Goal: Check status: Check status

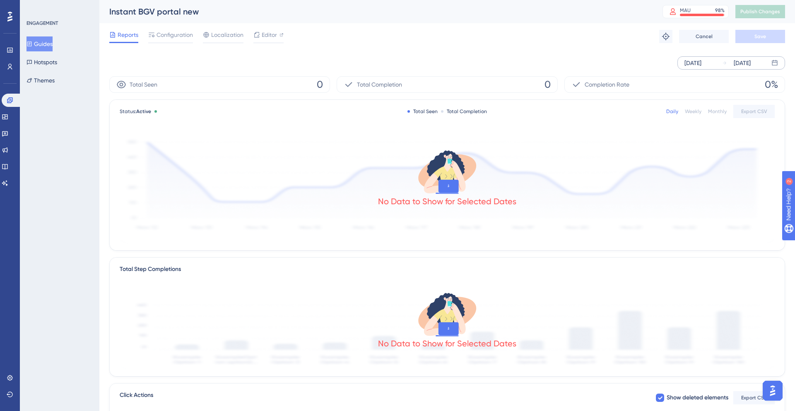
click at [693, 66] on div "[DATE]" at bounding box center [692, 63] width 17 height 10
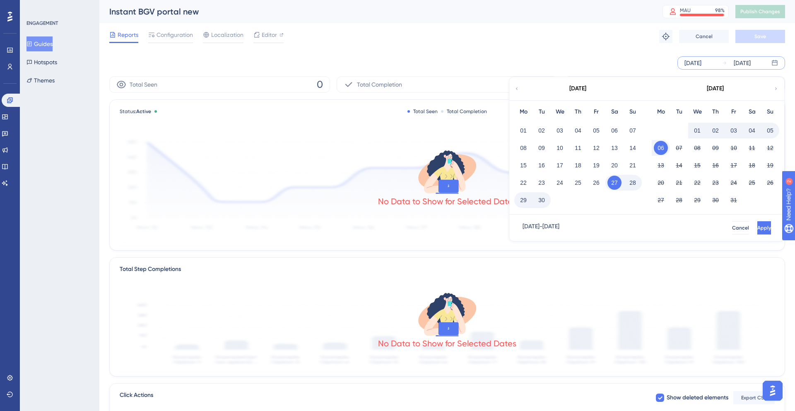
click at [693, 66] on div "[DATE]" at bounding box center [692, 63] width 17 height 10
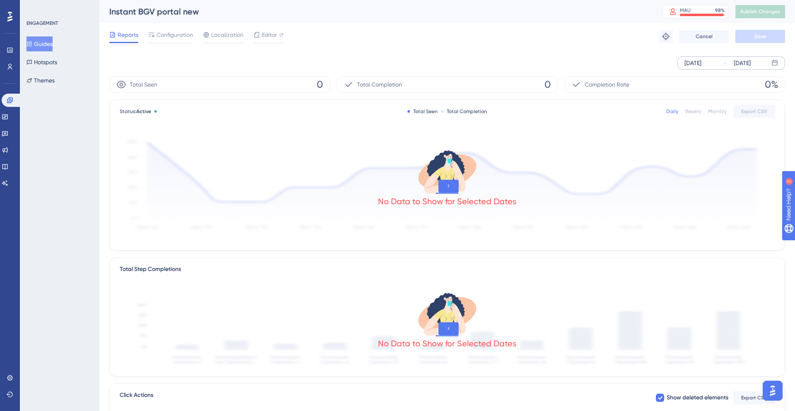
click at [693, 66] on div "[DATE]" at bounding box center [692, 63] width 17 height 10
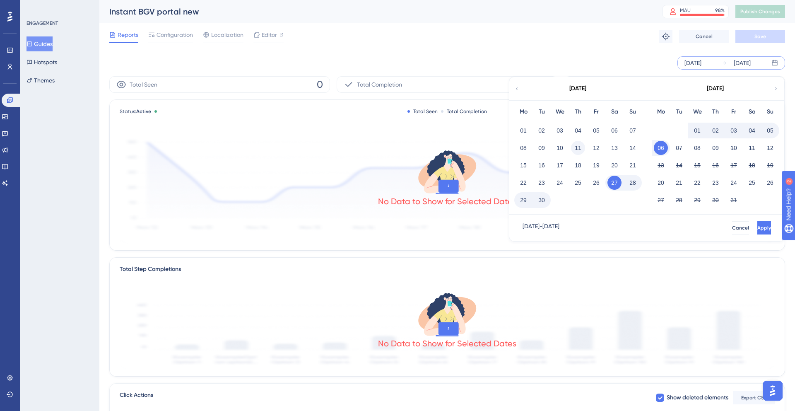
click at [579, 148] on button "11" at bounding box center [578, 148] width 14 height 14
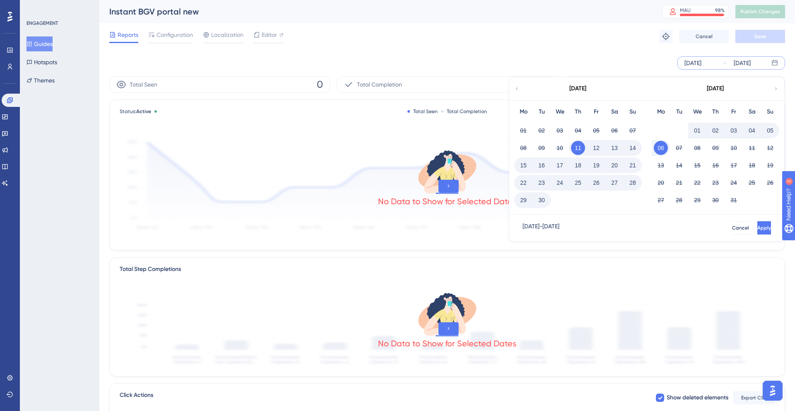
click at [744, 235] on div "[DATE] - [DATE] Cancel Apply" at bounding box center [646, 227] width 275 height 26
click at [755, 232] on button "Apply" at bounding box center [762, 227] width 15 height 13
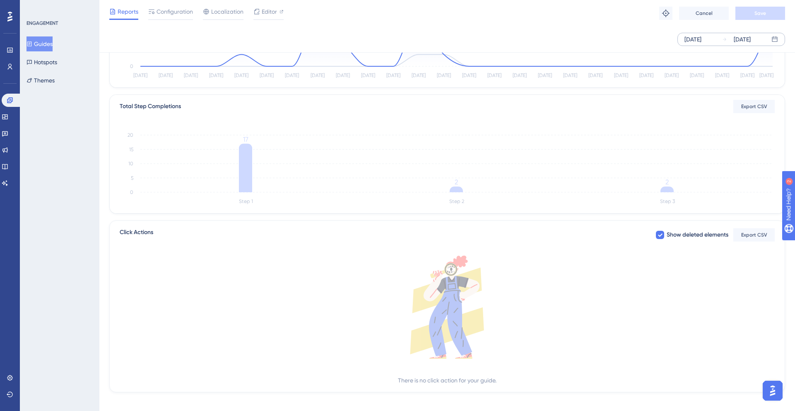
scroll to position [164, 0]
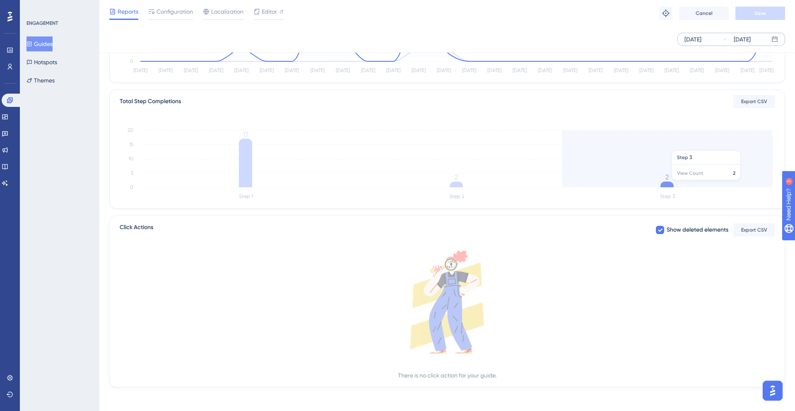
click at [675, 184] on icon "Step 1 Step 2 Step 3 0 5 10 15 20 17 2 2" at bounding box center [447, 162] width 655 height 79
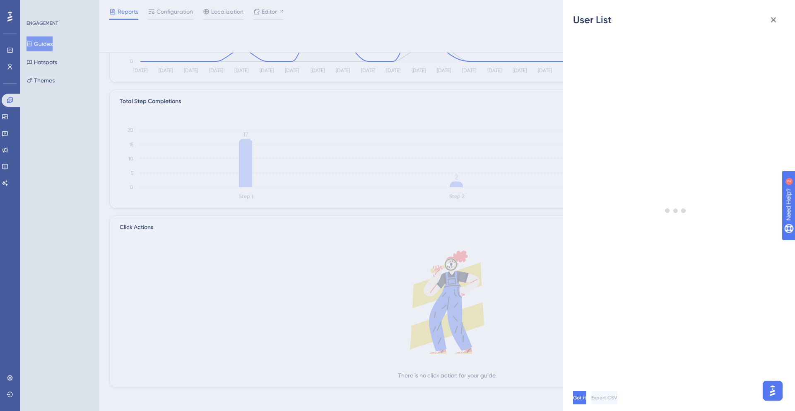
click at [675, 184] on div "User List Got it Export CSV" at bounding box center [397, 205] width 795 height 411
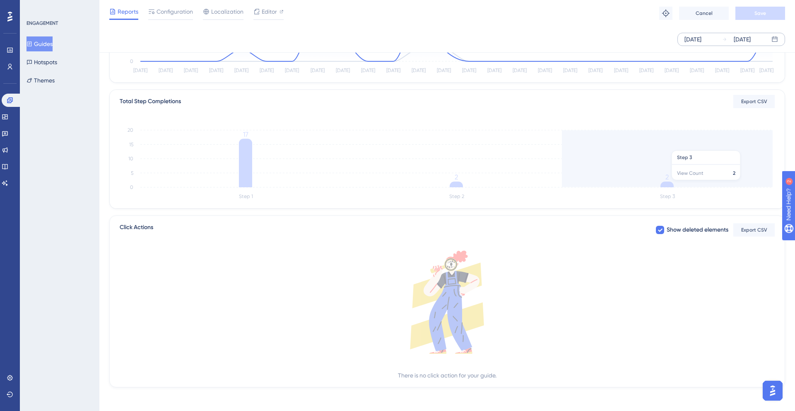
click at [675, 184] on icon "Step 1 Step 2 Step 3 0 5 10 15 20 17 2 2" at bounding box center [447, 162] width 655 height 79
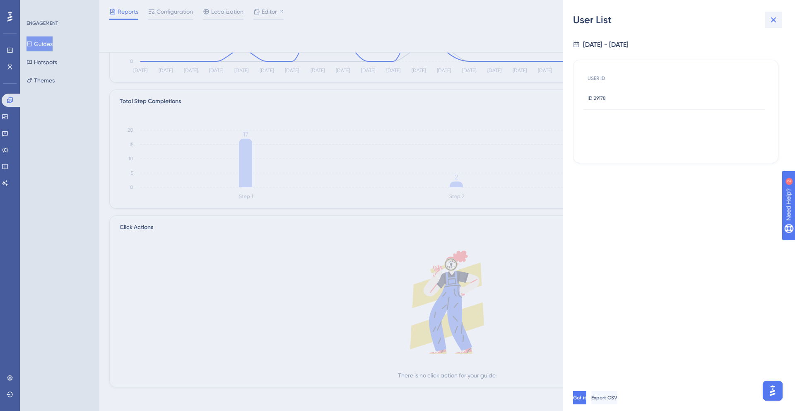
click at [777, 18] on icon at bounding box center [773, 20] width 10 height 10
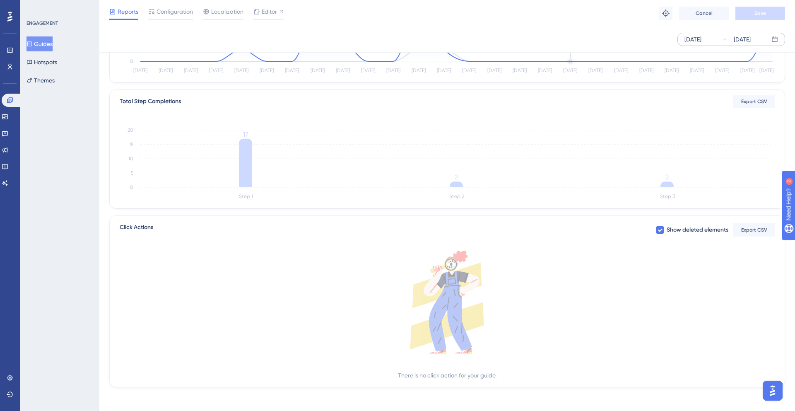
scroll to position [0, 0]
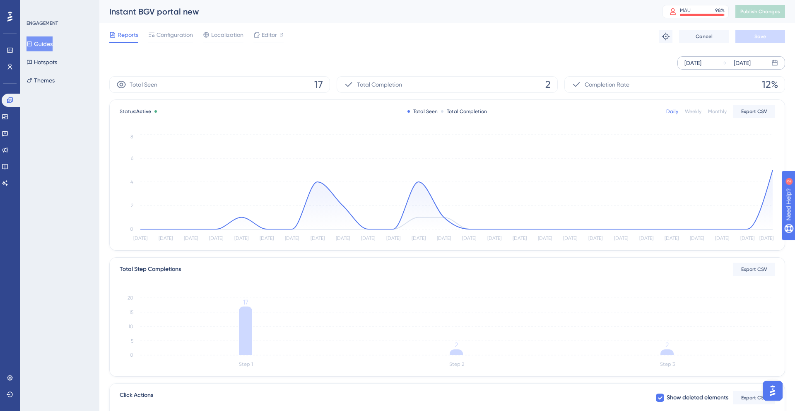
click at [698, 68] on div "[DATE] [DATE]" at bounding box center [731, 62] width 108 height 13
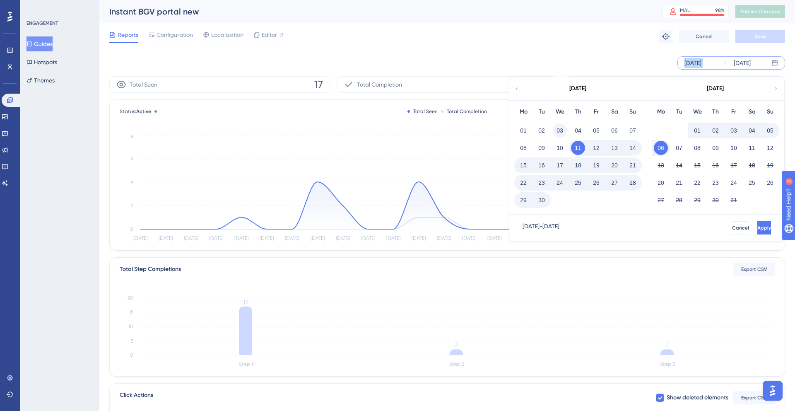
click at [558, 130] on button "03" at bounding box center [560, 130] width 14 height 14
click at [757, 227] on span "Apply" at bounding box center [764, 227] width 14 height 7
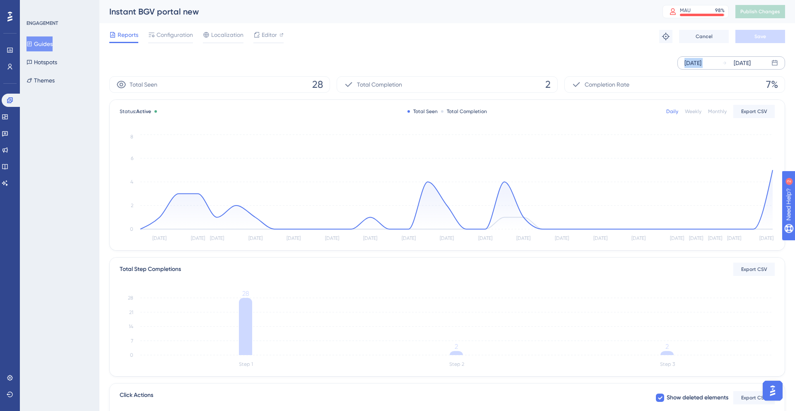
click at [701, 59] on div "[DATE]" at bounding box center [692, 63] width 17 height 10
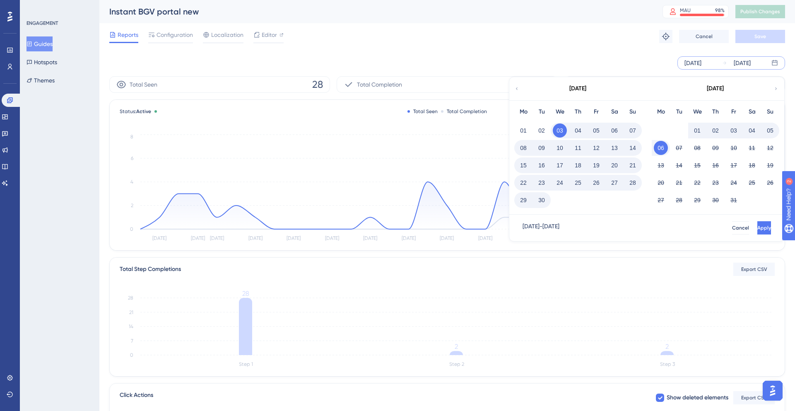
click at [518, 85] on icon at bounding box center [516, 88] width 5 height 7
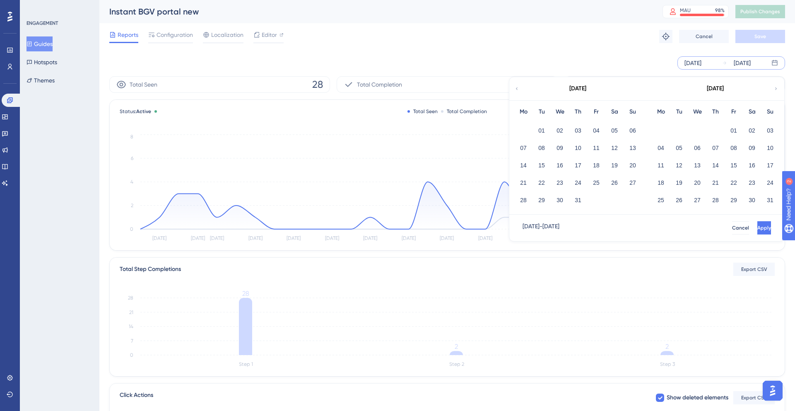
click at [518, 85] on icon at bounding box center [516, 88] width 5 height 7
click at [558, 132] on button "01" at bounding box center [560, 130] width 14 height 14
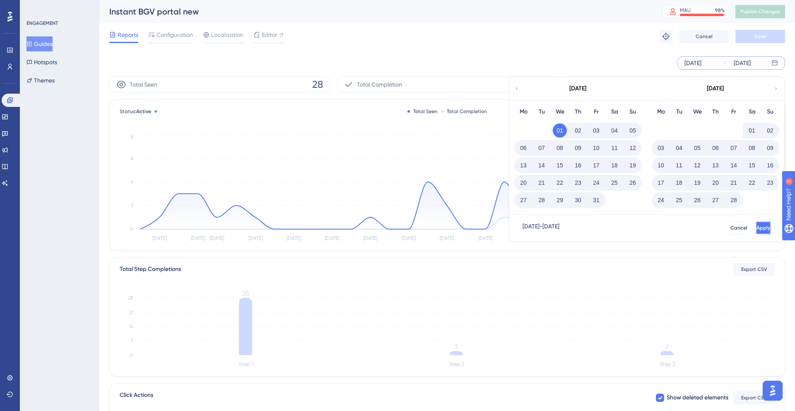
click at [755, 231] on button "Apply" at bounding box center [762, 227] width 15 height 13
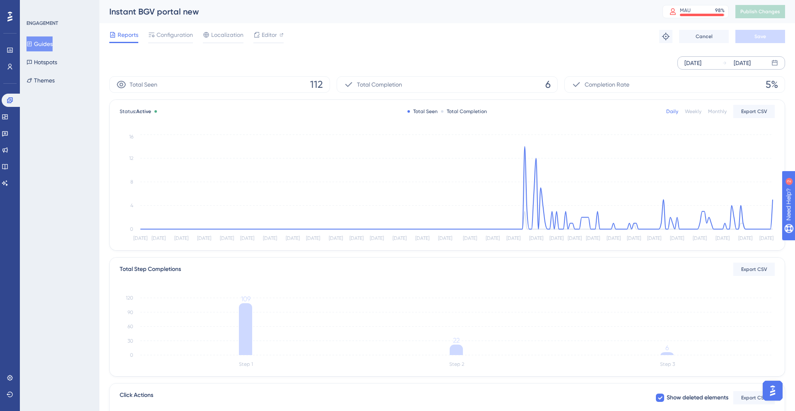
click at [722, 66] on div "[DATE]" at bounding box center [736, 63] width 29 height 10
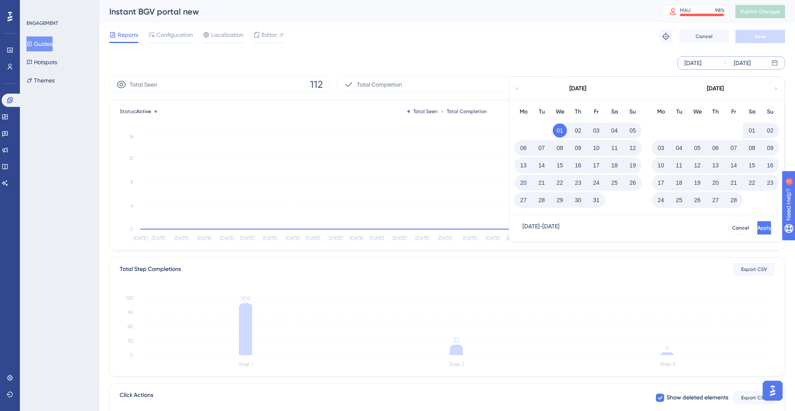
click at [701, 65] on div "[DATE]" at bounding box center [692, 63] width 17 height 10
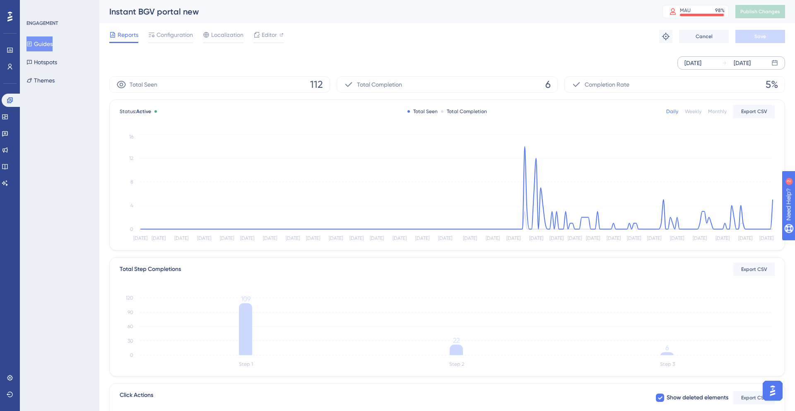
click at [701, 65] on div "[DATE]" at bounding box center [692, 63] width 17 height 10
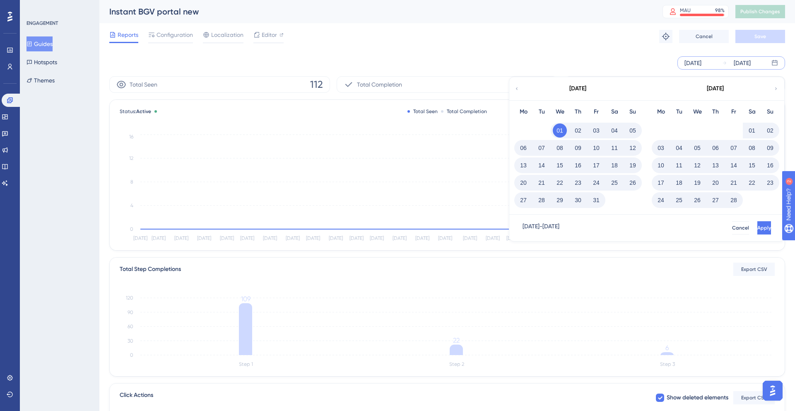
click at [706, 220] on div "[DATE] - [DATE] Cancel Apply" at bounding box center [646, 227] width 275 height 26
click at [692, 63] on div "[DATE]" at bounding box center [692, 63] width 17 height 10
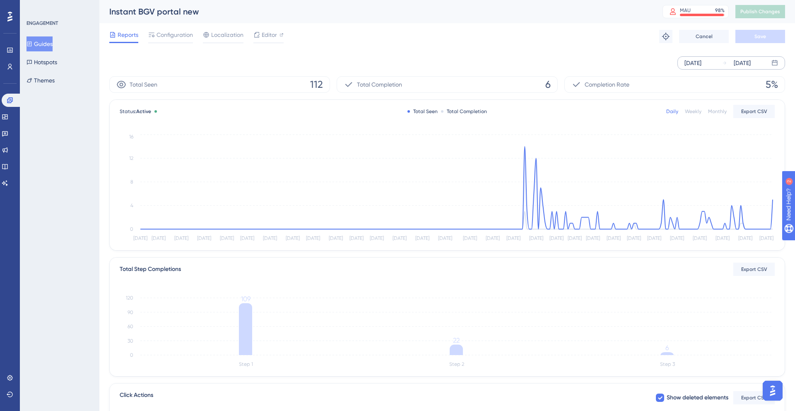
click at [691, 68] on div "[DATE] [DATE]" at bounding box center [731, 62] width 108 height 13
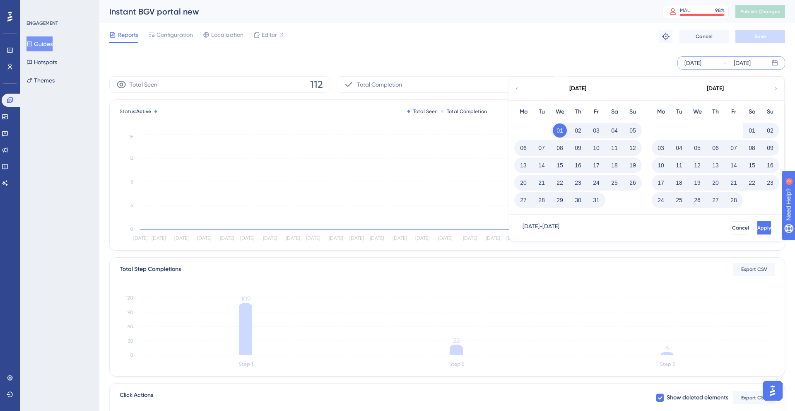
click at [575, 87] on div "[DATE]" at bounding box center [577, 89] width 17 height 10
click at [775, 86] on icon at bounding box center [775, 88] width 5 height 7
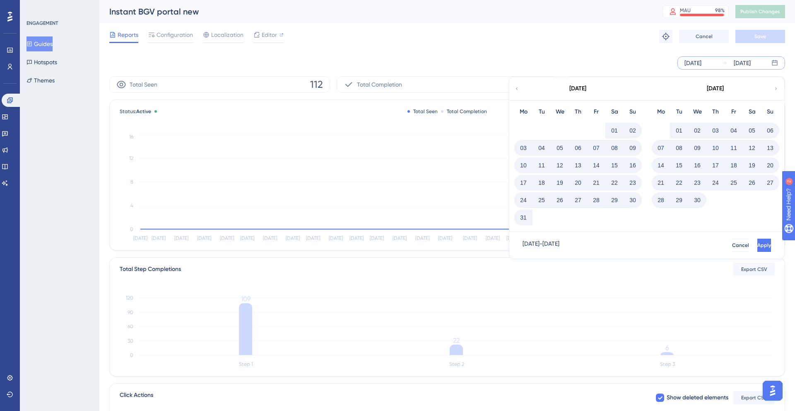
click at [775, 86] on icon at bounding box center [775, 88] width 5 height 7
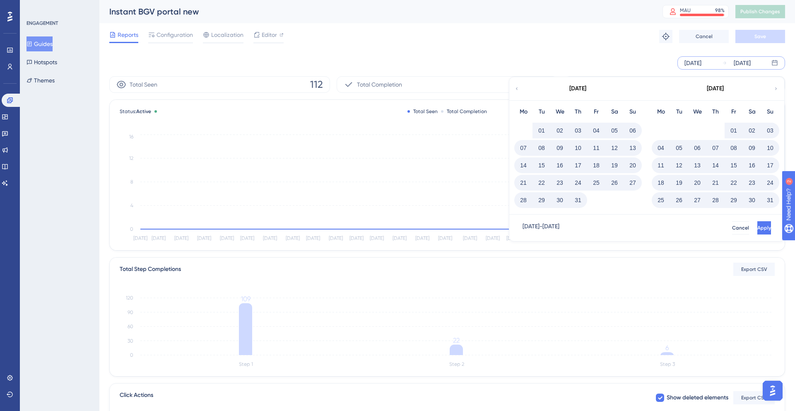
click at [775, 86] on icon at bounding box center [775, 88] width 5 height 7
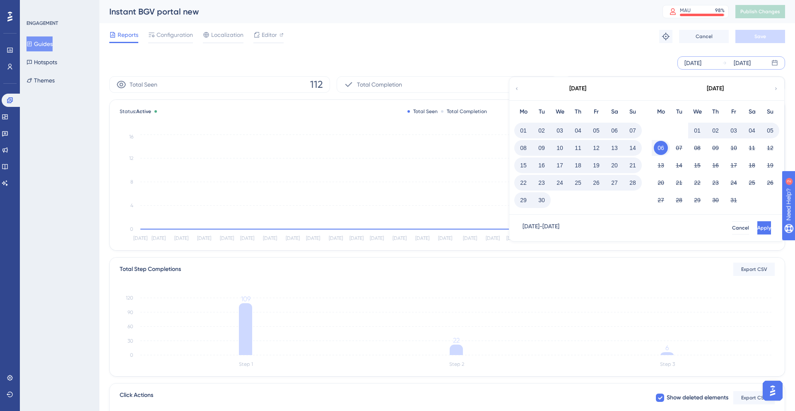
click at [577, 184] on button "25" at bounding box center [578, 183] width 14 height 14
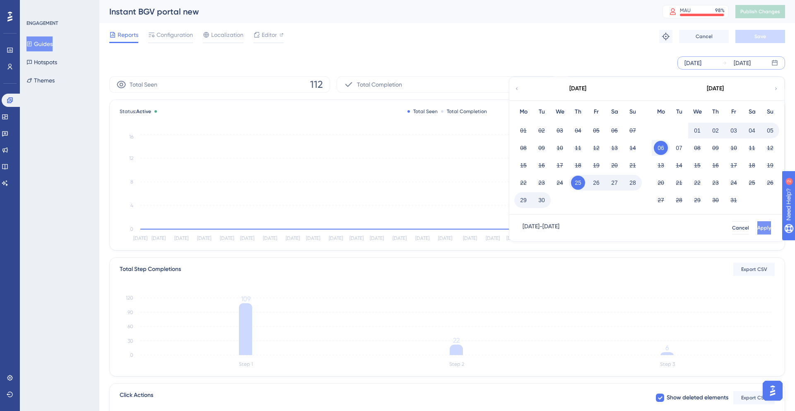
click at [757, 227] on span "Apply" at bounding box center [764, 227] width 14 height 7
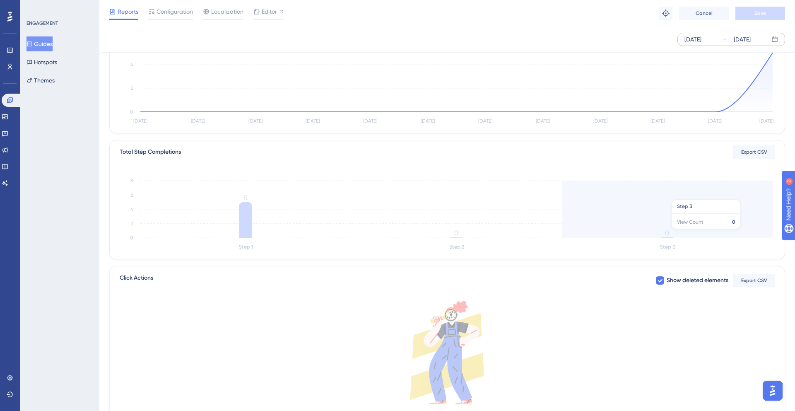
scroll to position [116, 0]
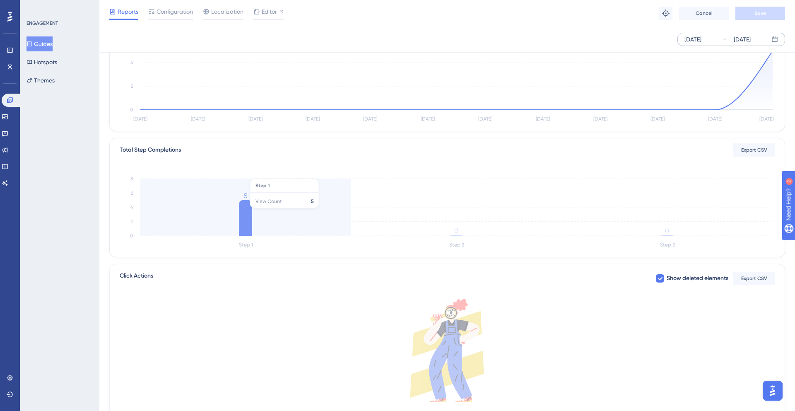
click at [237, 209] on icon "Step 1 Step 2 Step 3 0 2 4 6 8 5 0 0" at bounding box center [447, 210] width 655 height 79
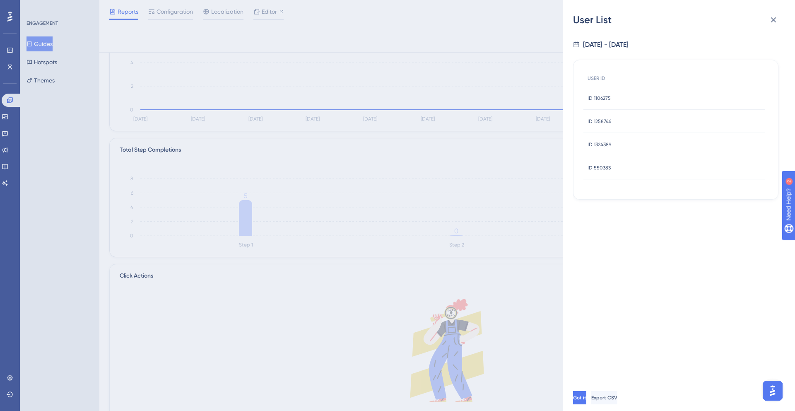
click at [632, 98] on div "ID 1106275 ID 1106275" at bounding box center [674, 98] width 182 height 23
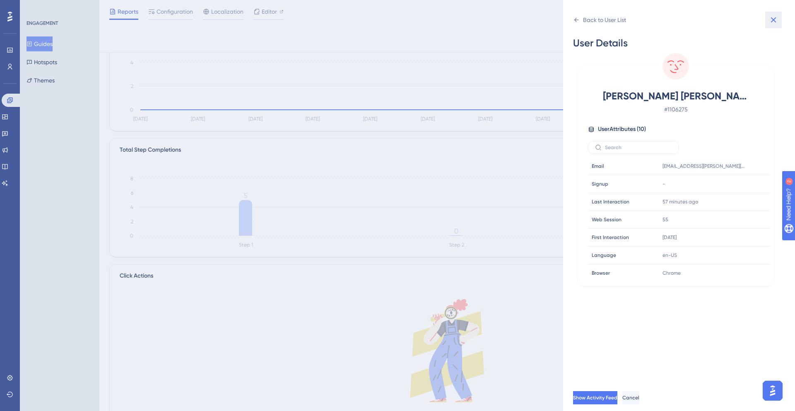
click at [777, 24] on icon at bounding box center [773, 20] width 10 height 10
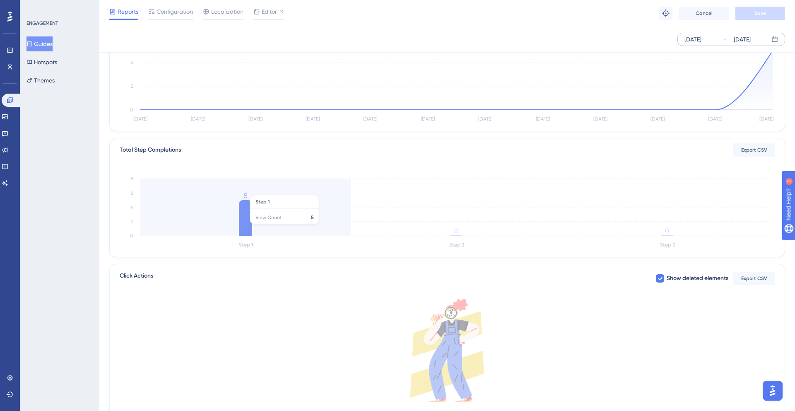
click at [245, 229] on icon at bounding box center [245, 218] width 13 height 36
